Goal: Find specific page/section: Find specific page/section

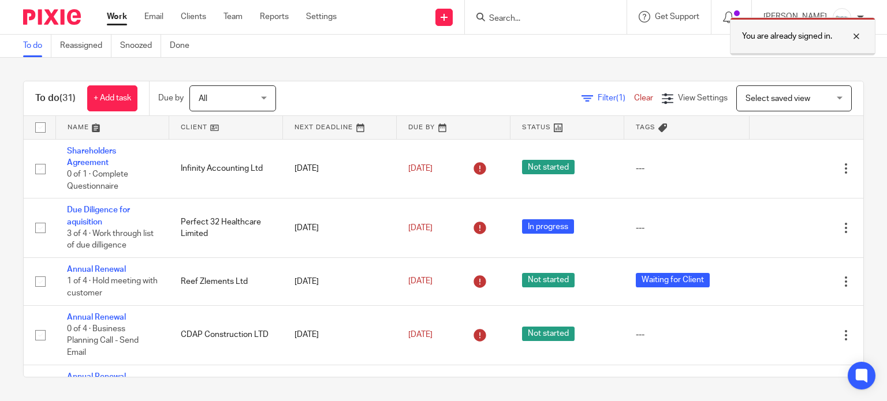
click at [863, 40] on div "You are already signed in." at bounding box center [802, 36] width 145 height 38
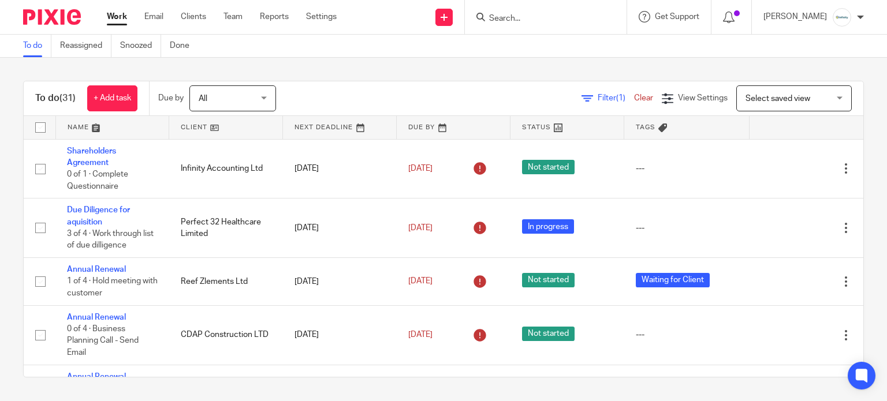
click at [516, 18] on input "Search" at bounding box center [540, 19] width 104 height 10
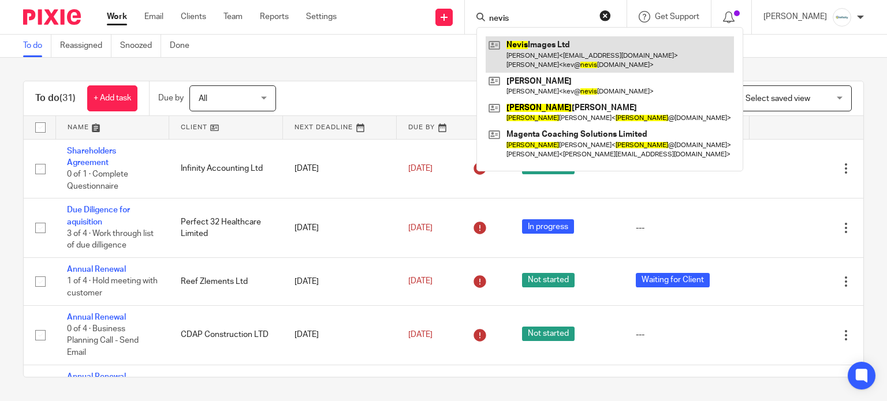
type input "nevis"
click at [556, 46] on link at bounding box center [609, 54] width 248 height 36
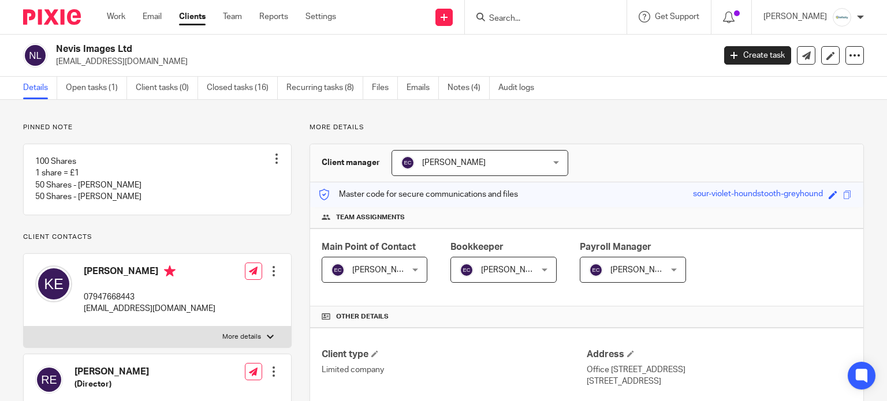
click at [836, 0] on div "[PERSON_NAME] My profile Email integration Logout" at bounding box center [813, 17] width 124 height 34
